Goal: Use online tool/utility

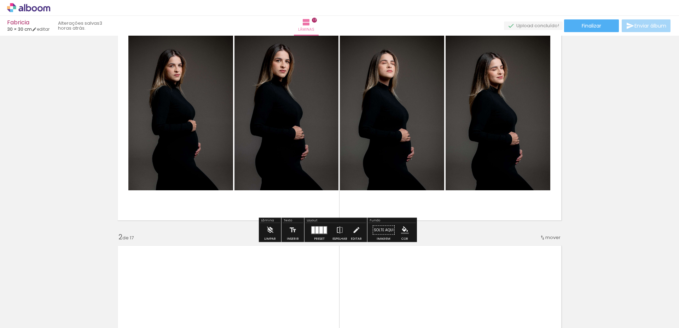
scroll to position [45, 0]
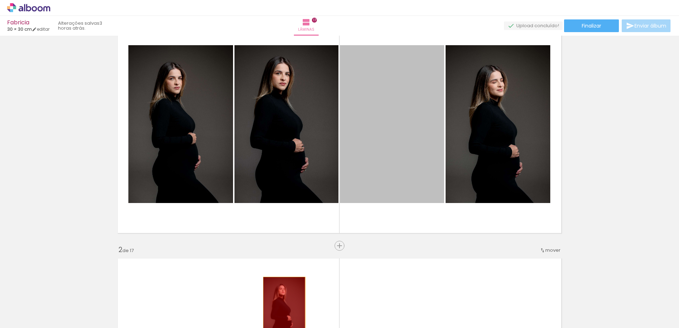
drag, startPoint x: 399, startPoint y: 153, endPoint x: 281, endPoint y: 309, distance: 195.1
click at [281, 309] on quentale-workspace at bounding box center [339, 164] width 679 height 328
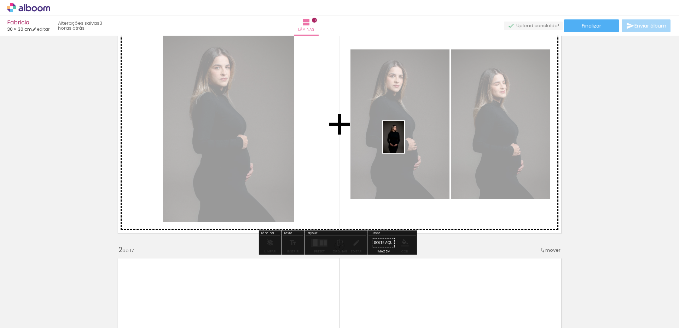
drag, startPoint x: 353, startPoint y: 302, endPoint x: 404, endPoint y: 142, distance: 167.5
click at [404, 142] on quentale-workspace at bounding box center [339, 164] width 679 height 328
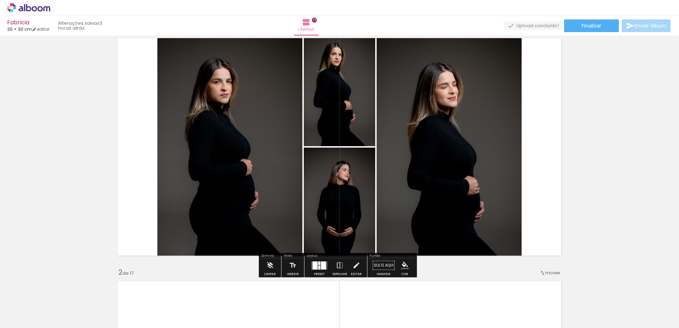
scroll to position [9, 0]
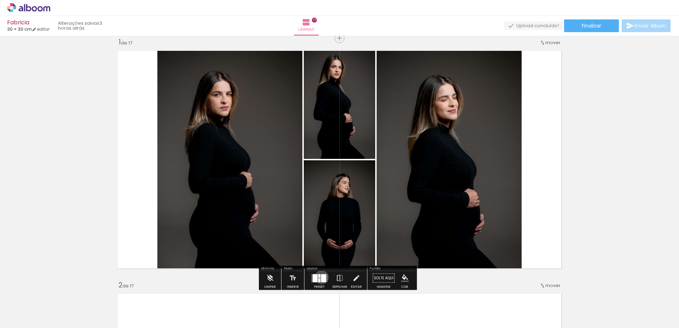
click at [321, 277] on div at bounding box center [323, 278] width 5 height 8
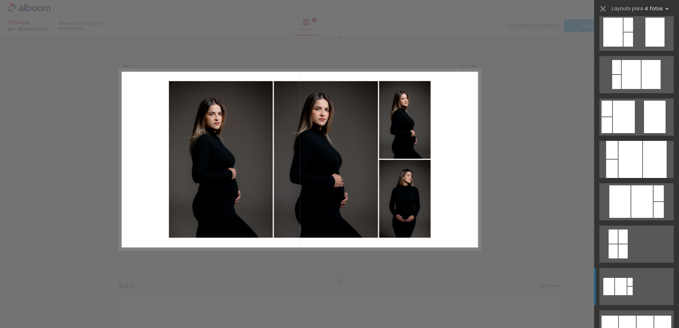
scroll to position [283, 0]
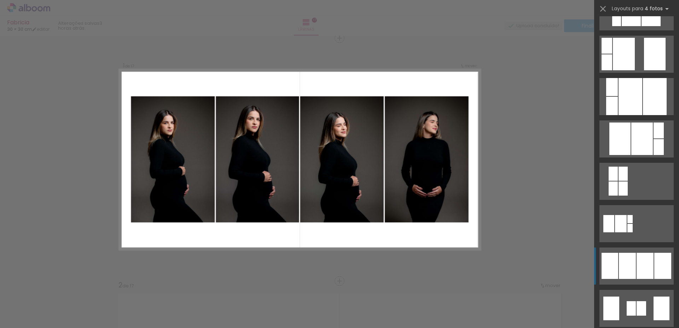
click at [629, 260] on div at bounding box center [626, 266] width 17 height 26
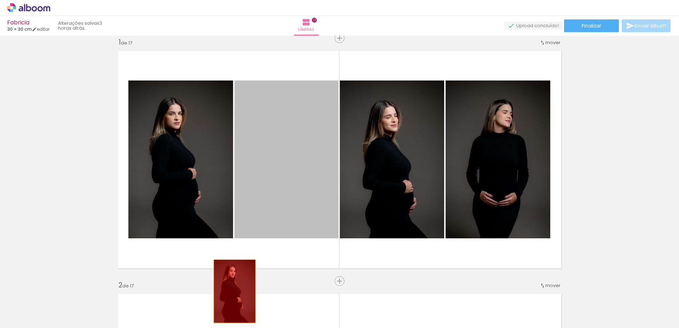
drag, startPoint x: 286, startPoint y: 171, endPoint x: 232, endPoint y: 292, distance: 132.3
click at [232, 292] on quentale-workspace at bounding box center [339, 164] width 679 height 328
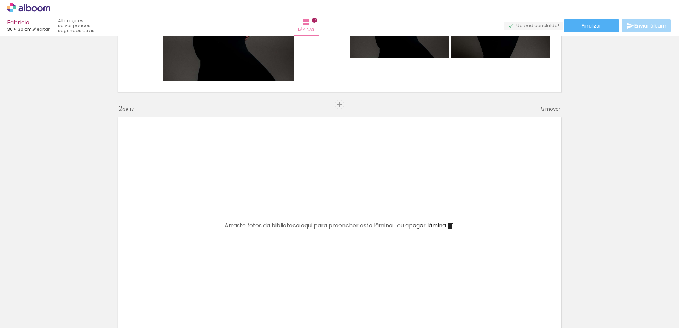
scroll to position [0, 793]
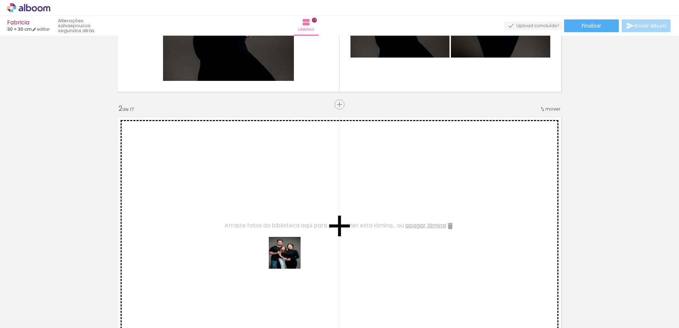
drag, startPoint x: 305, startPoint y: 306, endPoint x: 342, endPoint y: 293, distance: 39.5
click at [278, 233] on quentale-workspace at bounding box center [339, 164] width 679 height 328
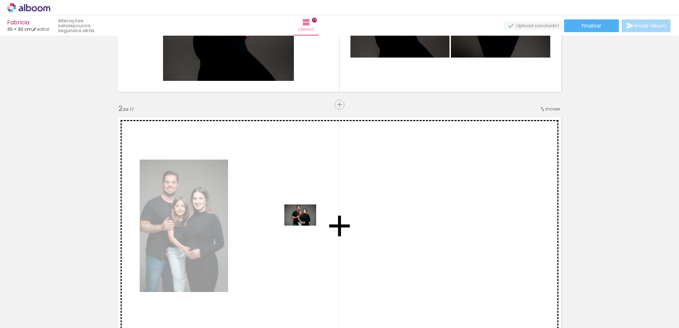
drag, startPoint x: 341, startPoint y: 302, endPoint x: 306, endPoint y: 226, distance: 83.2
click at [306, 226] on quentale-workspace at bounding box center [339, 164] width 679 height 328
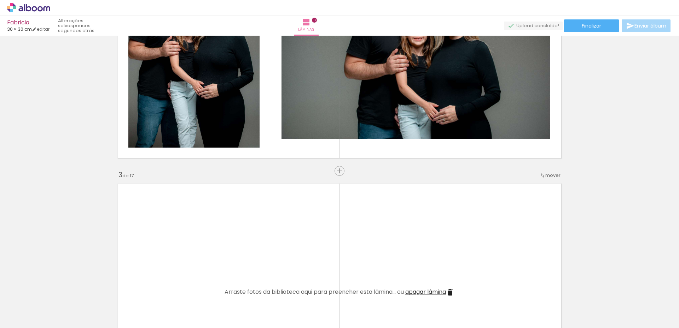
scroll to position [0, 221]
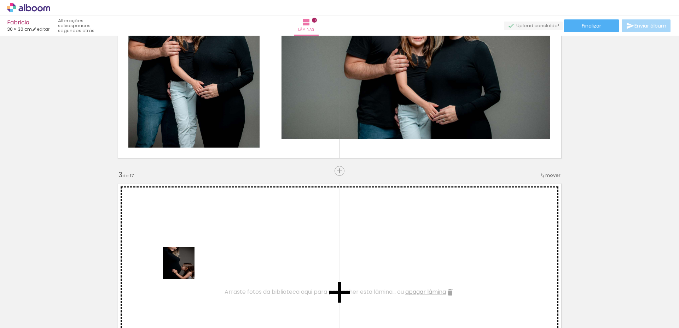
drag, startPoint x: 170, startPoint y: 309, endPoint x: 200, endPoint y: 298, distance: 32.3
click at [190, 257] on quentale-workspace at bounding box center [339, 164] width 679 height 328
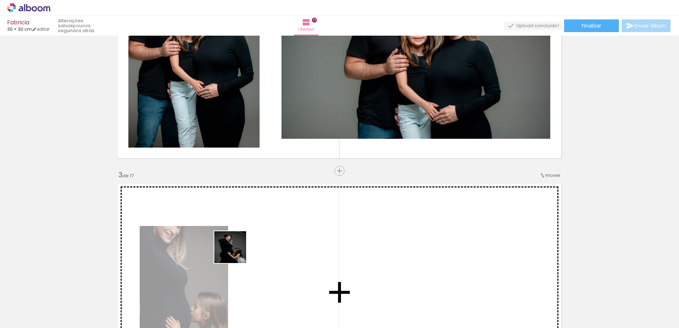
drag, startPoint x: 209, startPoint y: 302, endPoint x: 245, endPoint y: 236, distance: 75.4
click at [245, 236] on quentale-workspace at bounding box center [339, 164] width 679 height 328
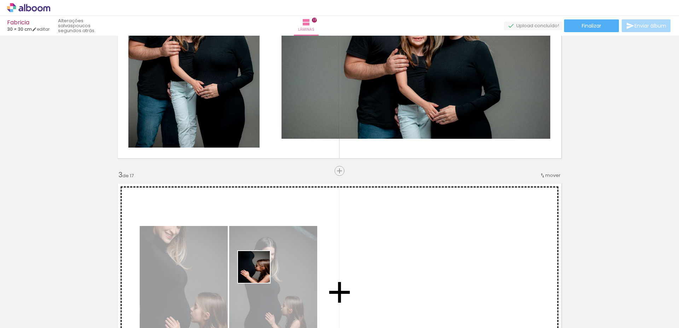
drag, startPoint x: 254, startPoint y: 298, endPoint x: 289, endPoint y: 286, distance: 36.4
click at [265, 250] on quentale-workspace at bounding box center [339, 164] width 679 height 328
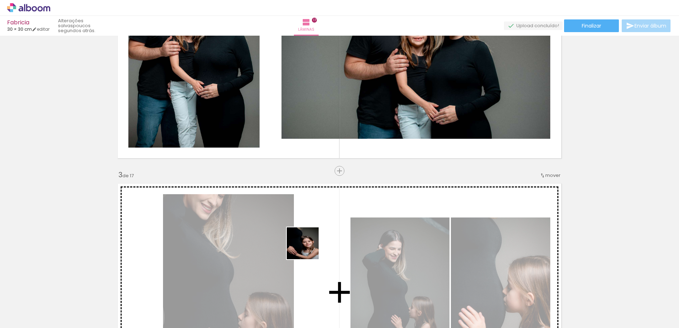
drag, startPoint x: 296, startPoint y: 300, endPoint x: 308, endPoint y: 249, distance: 52.9
click at [308, 249] on quentale-workspace at bounding box center [339, 164] width 679 height 328
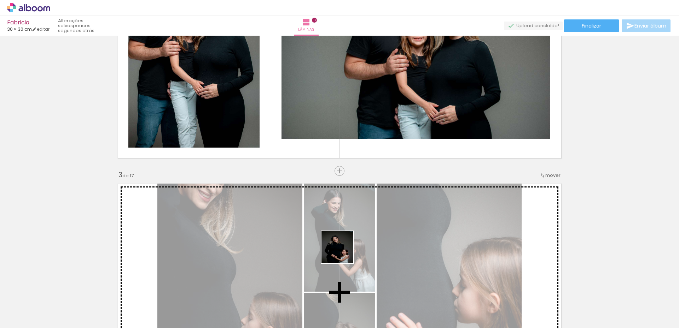
drag, startPoint x: 340, startPoint y: 262, endPoint x: 377, endPoint y: 288, distance: 45.1
click at [344, 252] on quentale-workspace at bounding box center [339, 164] width 679 height 328
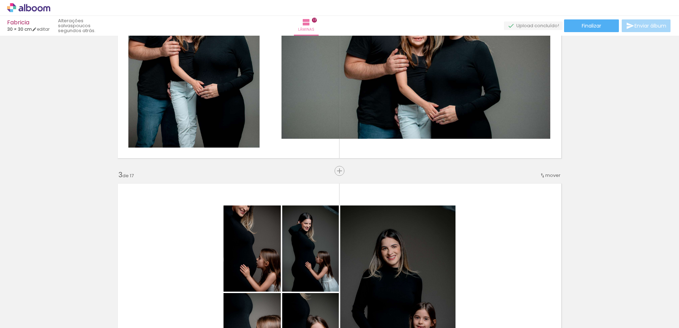
drag, startPoint x: 373, startPoint y: 296, endPoint x: 408, endPoint y: 293, distance: 35.5
click at [373, 255] on quentale-workspace at bounding box center [339, 164] width 679 height 328
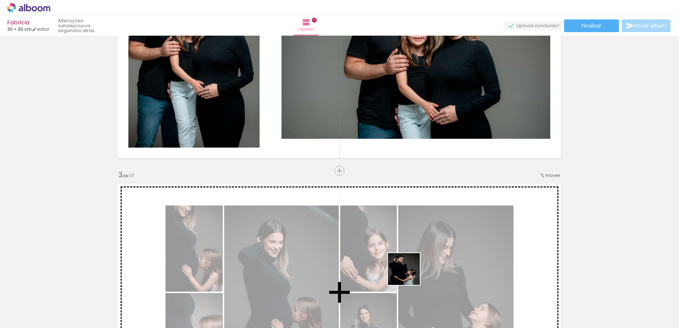
drag, startPoint x: 409, startPoint y: 298, endPoint x: 421, endPoint y: 273, distance: 27.2
click at [411, 259] on quentale-workspace at bounding box center [339, 164] width 679 height 328
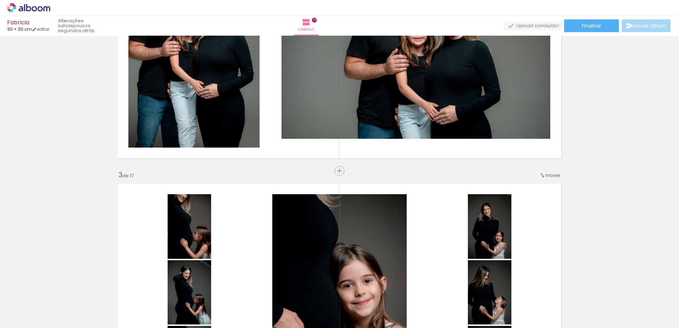
drag, startPoint x: 448, startPoint y: 299, endPoint x: 477, endPoint y: 301, distance: 29.8
click at [444, 255] on quentale-workspace at bounding box center [339, 164] width 679 height 328
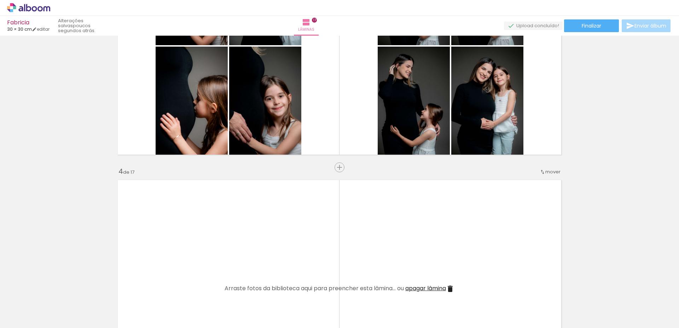
scroll to position [610, 0]
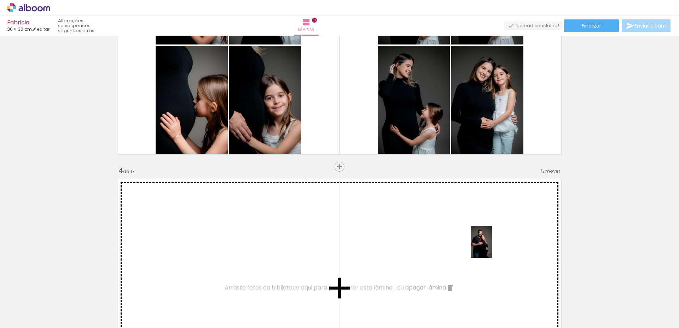
drag, startPoint x: 521, startPoint y: 301, endPoint x: 578, endPoint y: 284, distance: 59.4
click at [494, 249] on quentale-workspace at bounding box center [339, 164] width 679 height 328
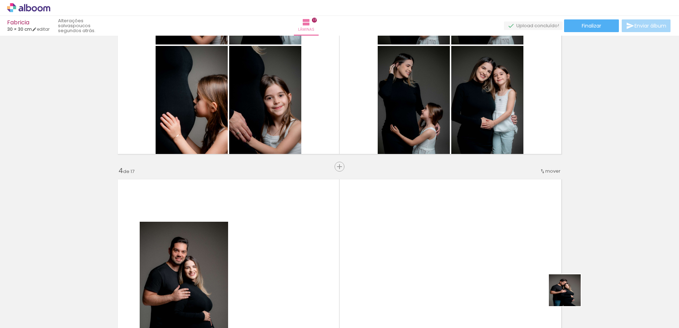
drag, startPoint x: 571, startPoint y: 297, endPoint x: 636, endPoint y: 299, distance: 65.4
click at [531, 261] on quentale-workspace at bounding box center [339, 164] width 679 height 328
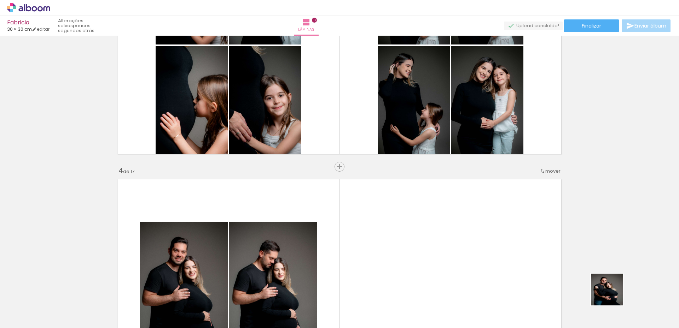
drag, startPoint x: 639, startPoint y: 301, endPoint x: 555, endPoint y: 289, distance: 85.3
click at [510, 281] on quentale-workspace at bounding box center [339, 164] width 679 height 328
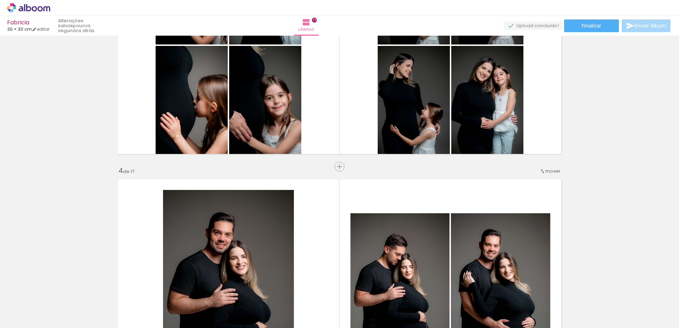
drag, startPoint x: 601, startPoint y: 300, endPoint x: 498, endPoint y: 263, distance: 109.1
click at [494, 254] on quentale-workspace at bounding box center [339, 164] width 679 height 328
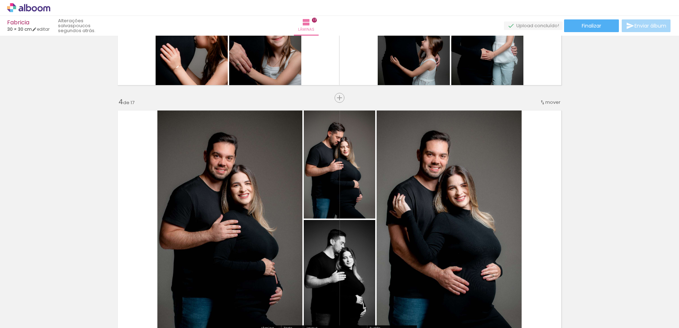
scroll to position [681, 0]
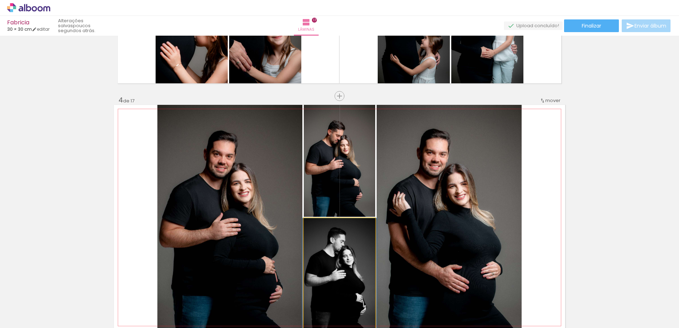
click at [357, 254] on quentale-photo at bounding box center [339, 274] width 71 height 112
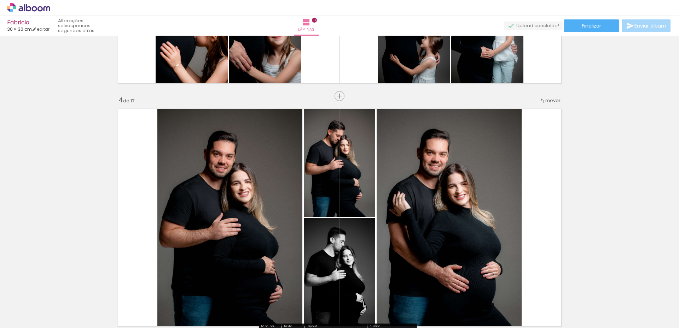
scroll to position [751, 0]
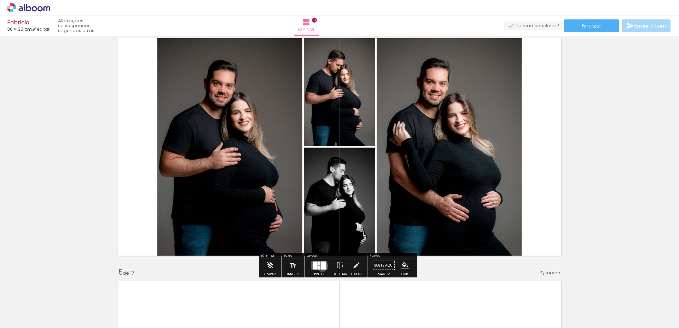
click at [321, 266] on div at bounding box center [323, 266] width 5 height 8
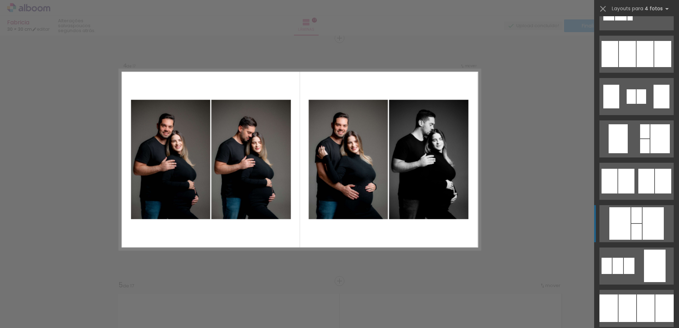
scroll to position [601, 0]
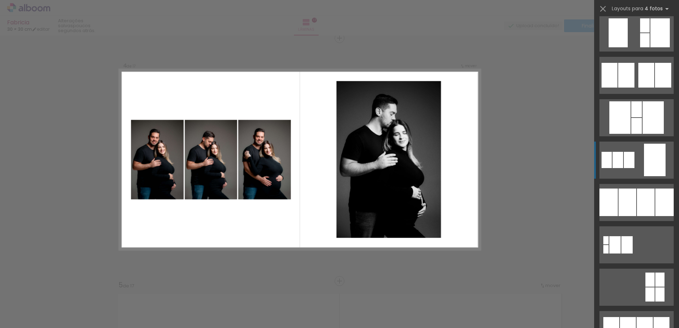
click at [629, 158] on div at bounding box center [628, 160] width 11 height 16
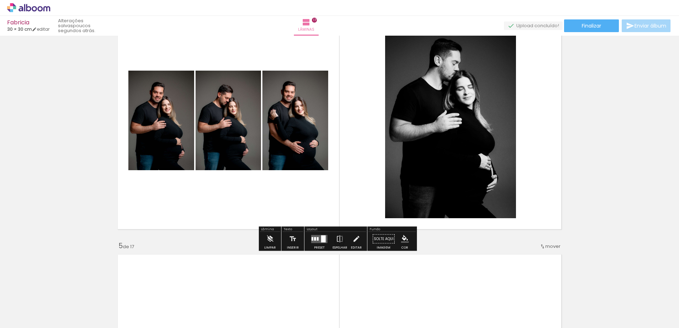
scroll to position [845, 0]
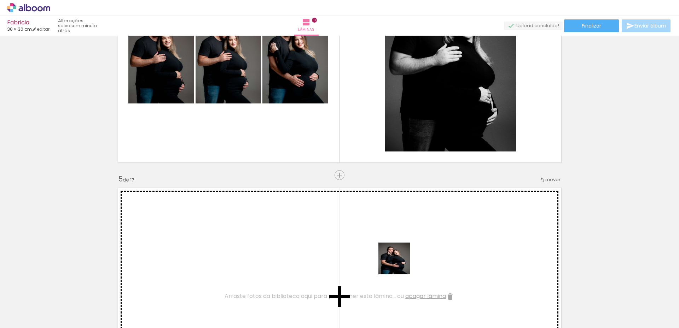
drag, startPoint x: 414, startPoint y: 305, endPoint x: 443, endPoint y: 301, distance: 28.9
click at [395, 252] on quentale-workspace at bounding box center [339, 164] width 679 height 328
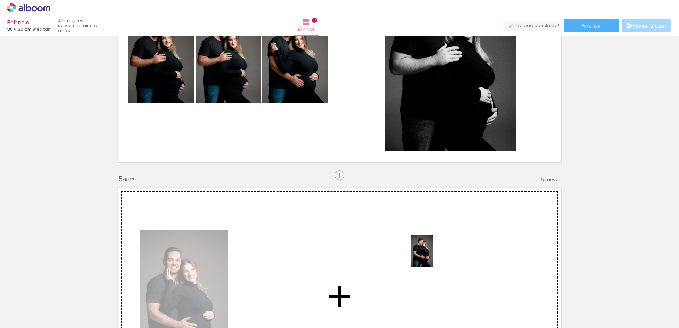
drag, startPoint x: 444, startPoint y: 301, endPoint x: 494, endPoint y: 296, distance: 50.0
click at [433, 256] on quentale-workspace at bounding box center [339, 164] width 679 height 328
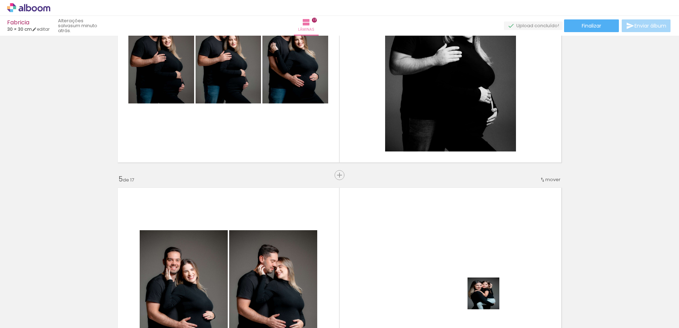
drag, startPoint x: 492, startPoint y: 306, endPoint x: 470, endPoint y: 256, distance: 54.9
click at [470, 256] on quentale-workspace at bounding box center [339, 164] width 679 height 328
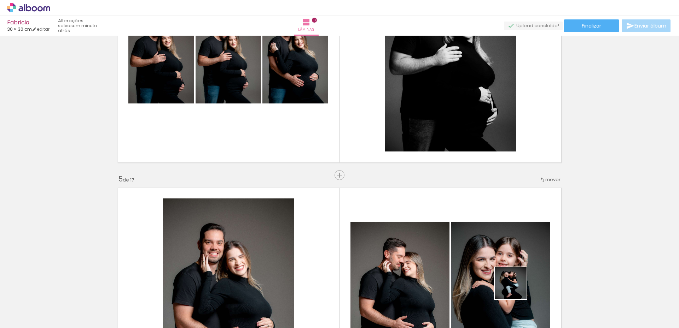
drag, startPoint x: 516, startPoint y: 289, endPoint x: 539, endPoint y: 290, distance: 23.4
click at [496, 253] on quentale-workspace at bounding box center [339, 164] width 679 height 328
